Goal: Information Seeking & Learning: Learn about a topic

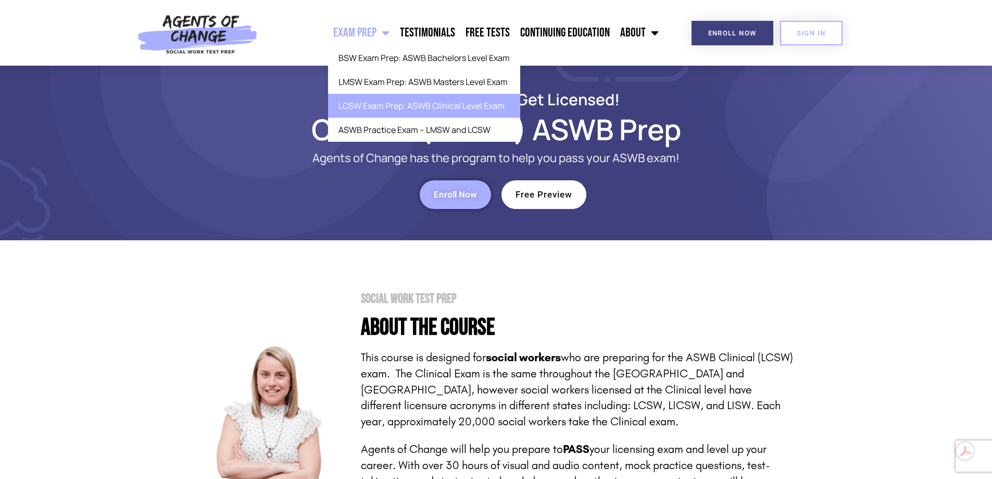
click at [439, 108] on link "LCSW Exam Prep: ASWB Clinical Level Exam" at bounding box center [424, 106] width 192 height 24
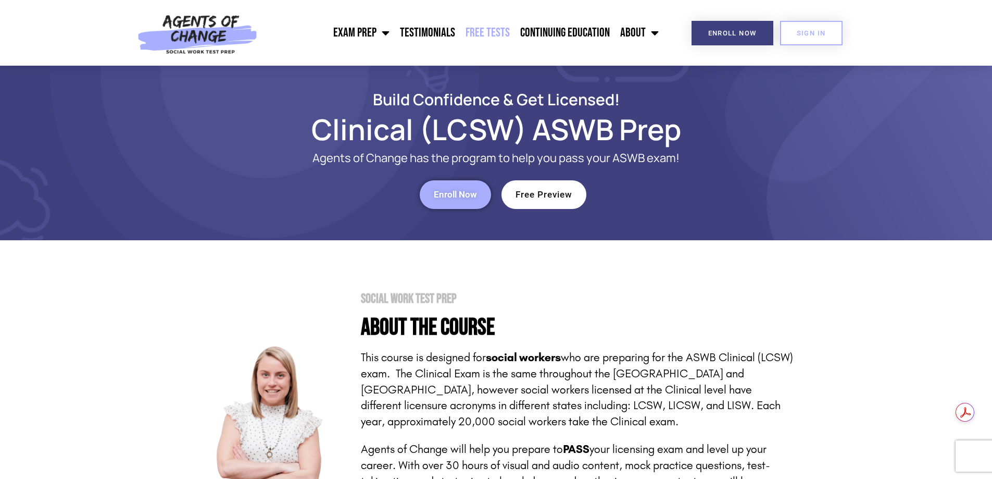
click at [496, 23] on link "Free Tests" at bounding box center [487, 33] width 55 height 26
